Goal: Information Seeking & Learning: Learn about a topic

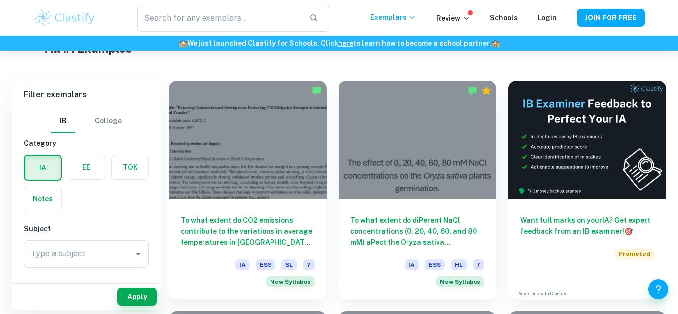
scroll to position [256, 0]
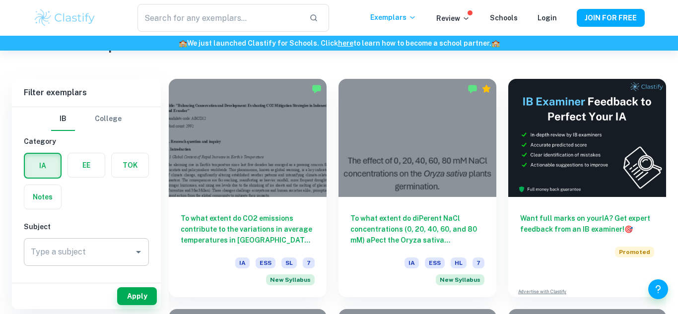
click at [105, 250] on input "Type a subject" at bounding box center [78, 252] width 101 height 19
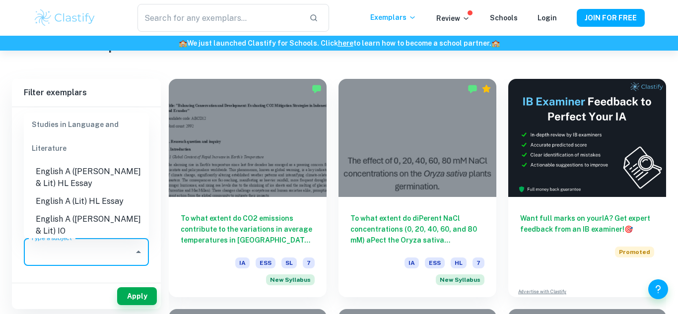
scroll to position [111, 0]
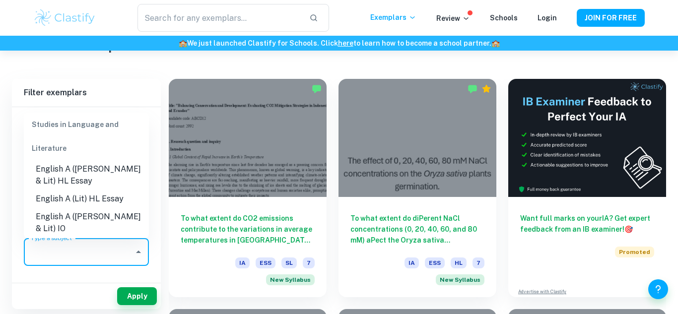
click at [118, 202] on li "English A (Lit) HL Essay" at bounding box center [86, 199] width 125 height 18
type input "English A (Lit) HL Essay"
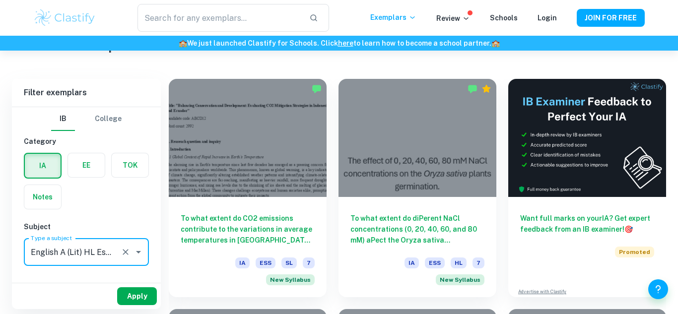
click at [140, 298] on button "Apply" at bounding box center [137, 296] width 40 height 18
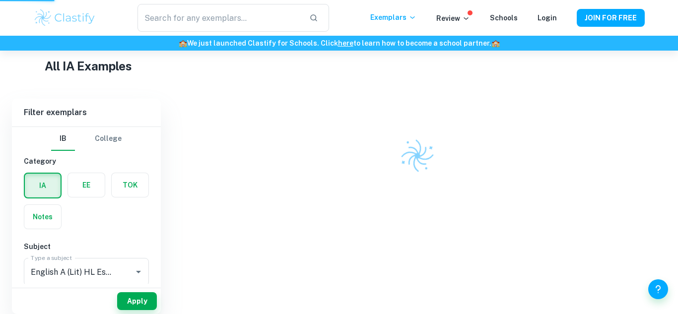
scroll to position [216, 0]
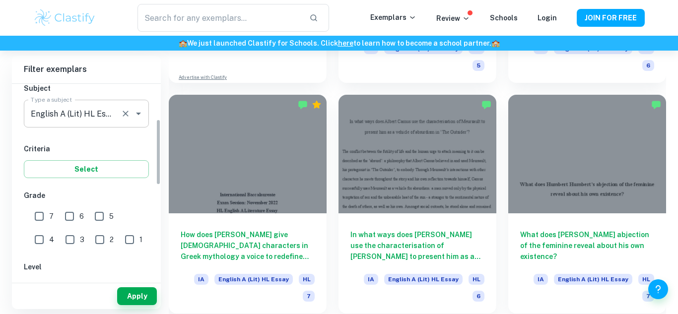
scroll to position [116, 0]
click at [42, 217] on input "7" at bounding box center [39, 216] width 20 height 20
checkbox input "true"
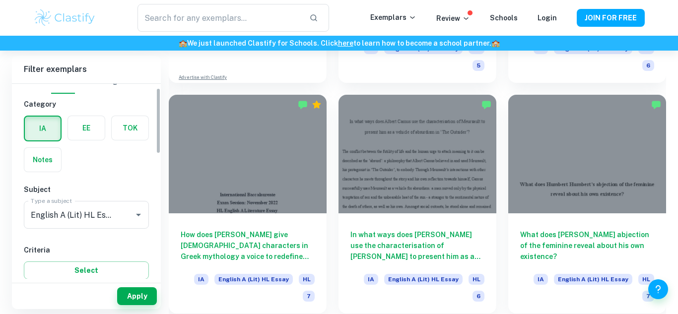
scroll to position [13, 0]
click at [44, 133] on label "button" at bounding box center [43, 129] width 36 height 24
click at [0, 0] on input "radio" at bounding box center [0, 0] width 0 height 0
click at [80, 157] on div "IA EE TOK Notes" at bounding box center [83, 141] width 131 height 63
click at [134, 293] on button "Apply" at bounding box center [137, 296] width 40 height 18
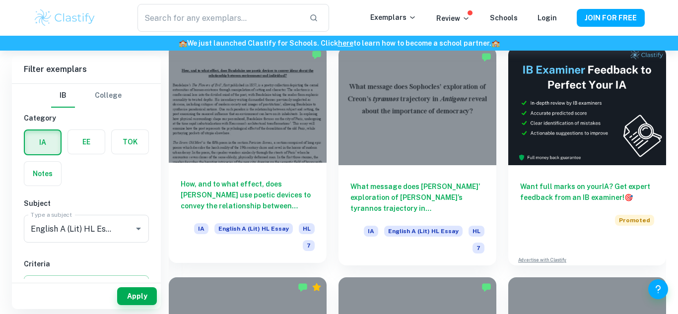
scroll to position [289, 0]
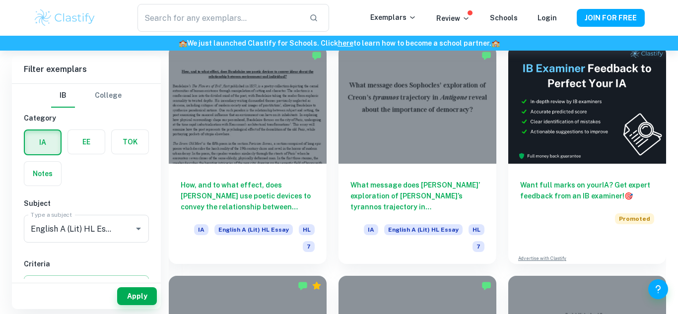
click at [76, 148] on label "button" at bounding box center [86, 142] width 37 height 24
click at [0, 0] on input "radio" at bounding box center [0, 0] width 0 height 0
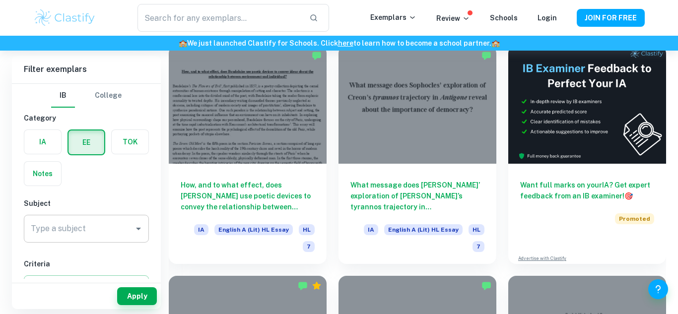
click at [103, 240] on div "Type a subject" at bounding box center [86, 229] width 125 height 28
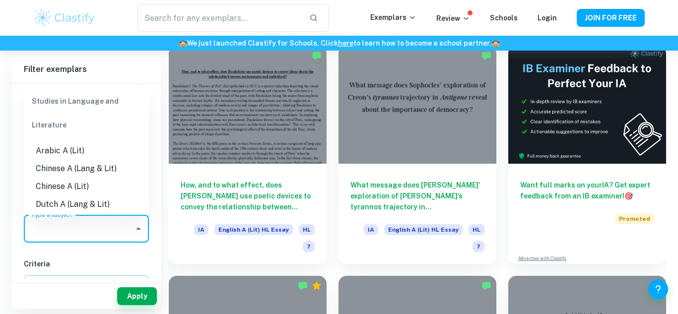
scroll to position [0, 0]
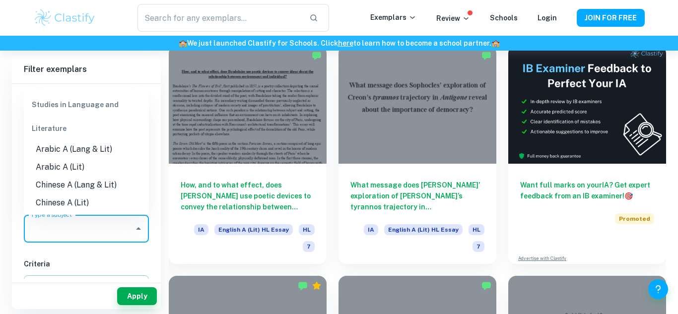
click at [91, 264] on h6 "Criteria" at bounding box center [86, 264] width 125 height 11
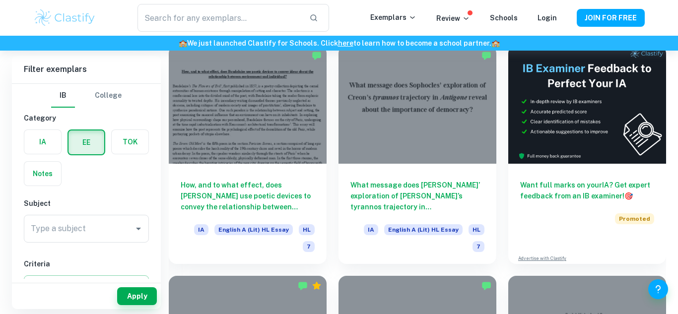
click at [42, 146] on label "button" at bounding box center [42, 142] width 37 height 24
click at [0, 0] on input "radio" at bounding box center [0, 0] width 0 height 0
click at [115, 225] on input "Type a subject" at bounding box center [78, 228] width 101 height 19
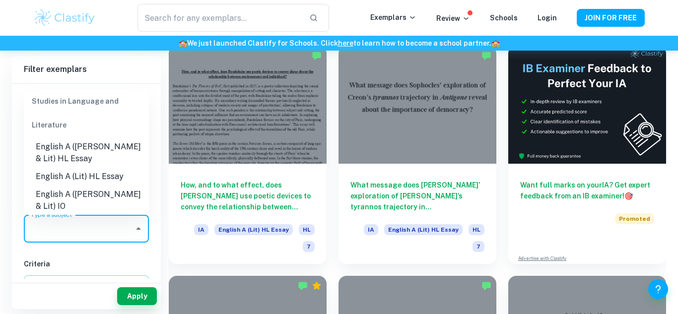
scroll to position [112, 0]
click at [71, 160] on li "English A ([PERSON_NAME] & Lit) HL Essay" at bounding box center [86, 152] width 125 height 30
type input "English A ([PERSON_NAME] & Lit) HL Essay"
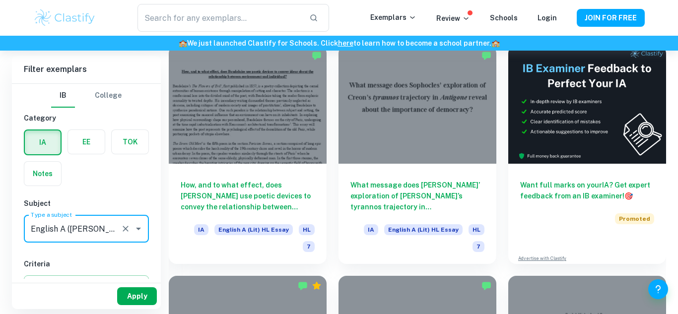
click at [143, 301] on button "Apply" at bounding box center [137, 296] width 40 height 18
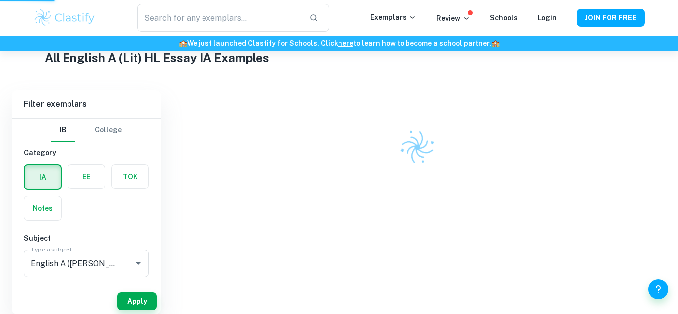
scroll to position [244, 0]
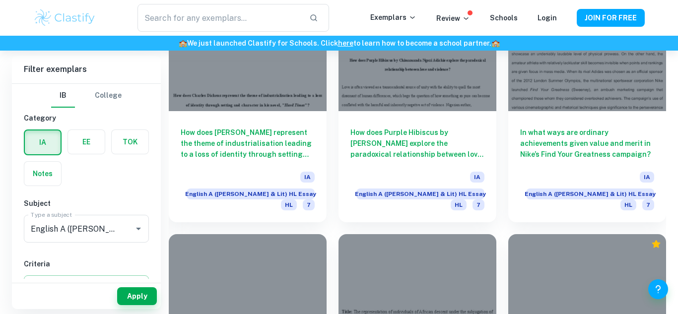
scroll to position [3485, 0]
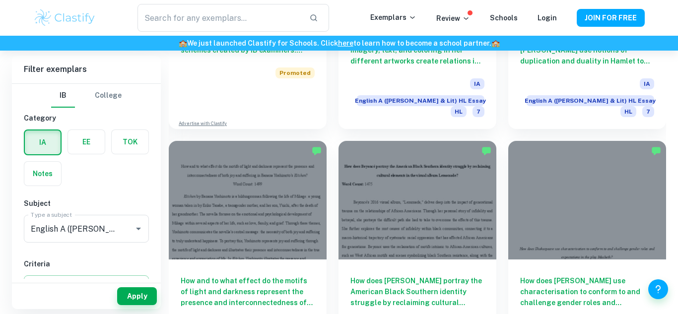
scroll to position [955, 0]
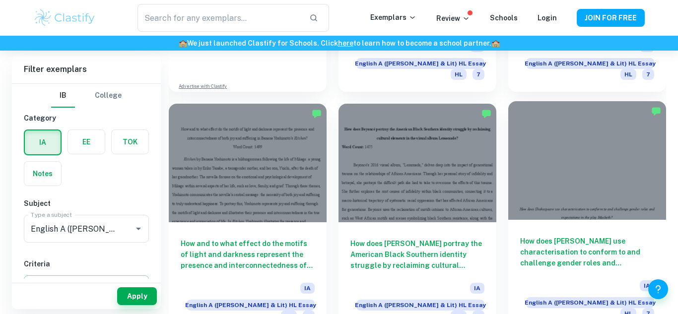
click at [580, 236] on h6 "How does [PERSON_NAME] use characterisation to conform to and challenge gender …" at bounding box center [587, 252] width 134 height 33
